Goal: Transaction & Acquisition: Purchase product/service

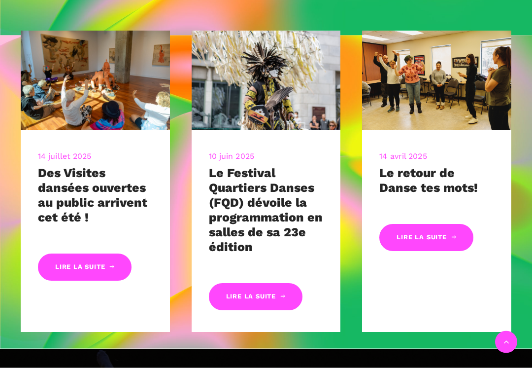
scroll to position [401, 0]
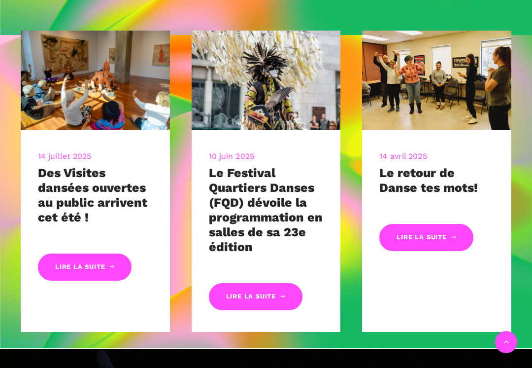
click at [264, 296] on link "Lire la suite" at bounding box center [256, 296] width 94 height 27
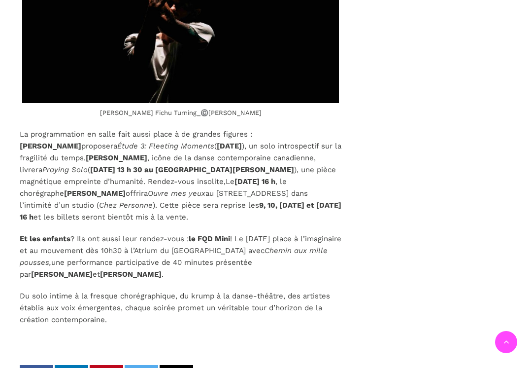
scroll to position [3137, 0]
click at [162, 270] on b "[PERSON_NAME]" at bounding box center [131, 274] width 62 height 9
click at [200, 235] on span "! Le [DATE] place à l’imaginaire et au mouvement dès 10h30 à l’Atrium du [GEOGR…" at bounding box center [181, 245] width 322 height 21
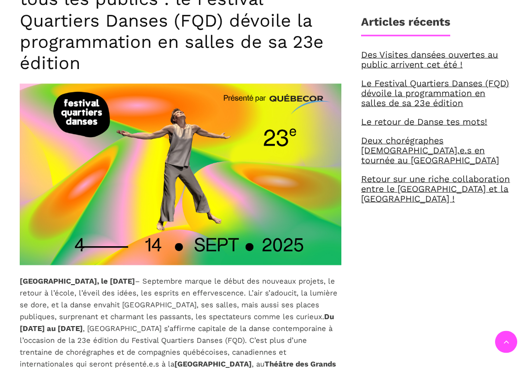
scroll to position [409, 0]
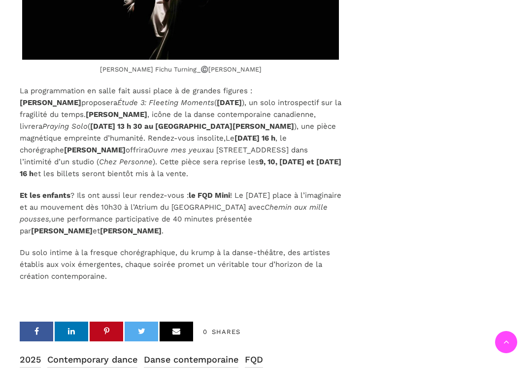
scroll to position [3177, 0]
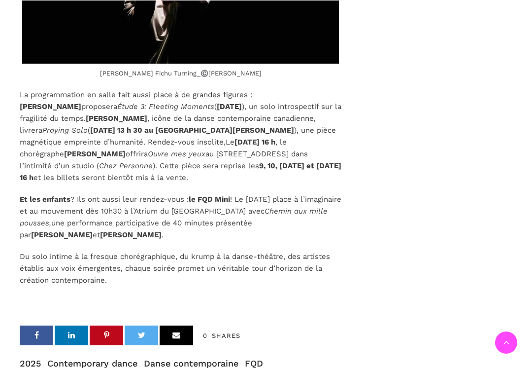
click at [215, 194] on b "le FQD Mini" at bounding box center [209, 198] width 41 height 9
click at [210, 194] on b "le FQD Mini" at bounding box center [209, 198] width 41 height 9
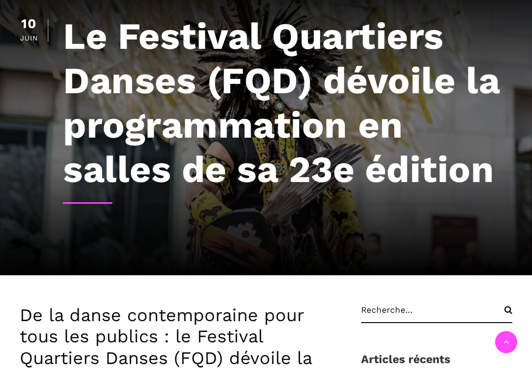
scroll to position [0, 0]
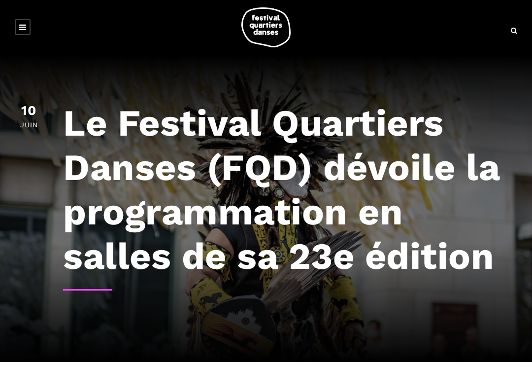
click at [26, 25] on icon at bounding box center [22, 27] width 7 height 8
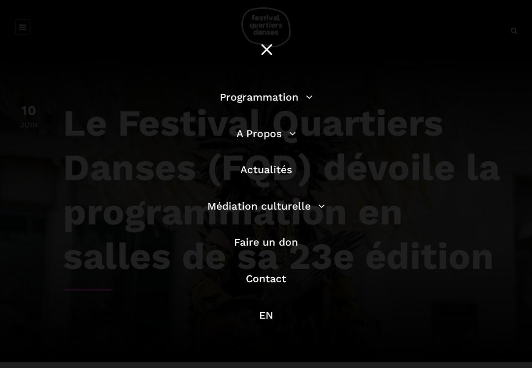
click at [306, 97] on link "Programmation" at bounding box center [266, 97] width 93 height 12
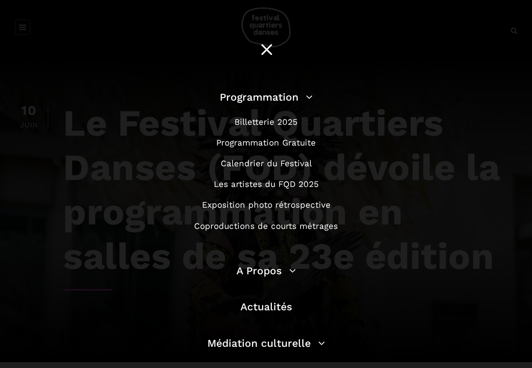
click at [289, 119] on link "Billetterie 2025" at bounding box center [266, 122] width 63 height 10
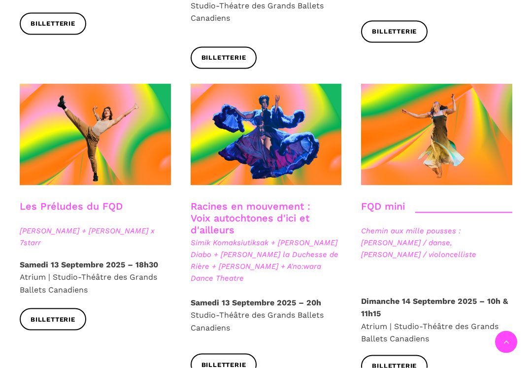
scroll to position [1382, 0]
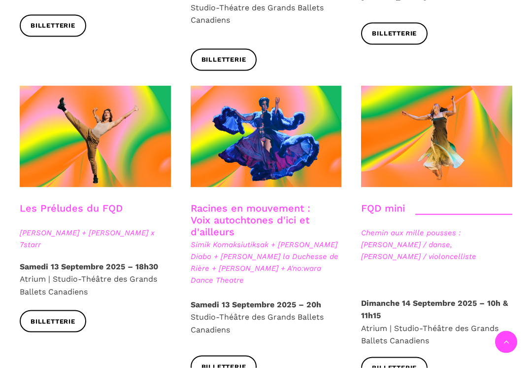
click at [397, 363] on span "Billetterie" at bounding box center [394, 368] width 45 height 10
